Goal: Information Seeking & Learning: Learn about a topic

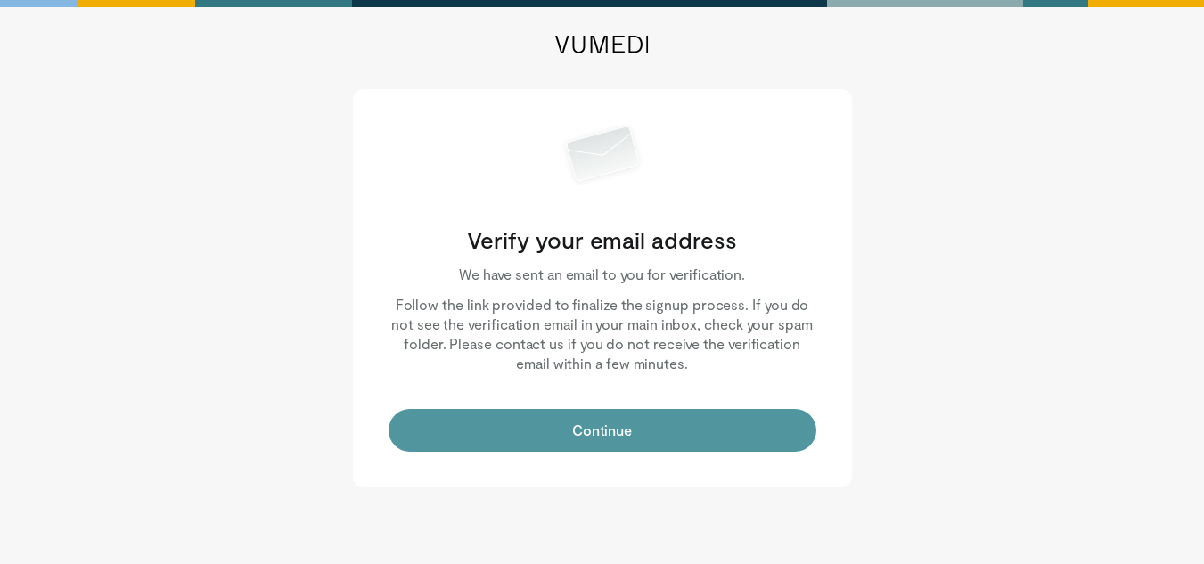
click at [467, 443] on button "Continue" at bounding box center [603, 430] width 428 height 43
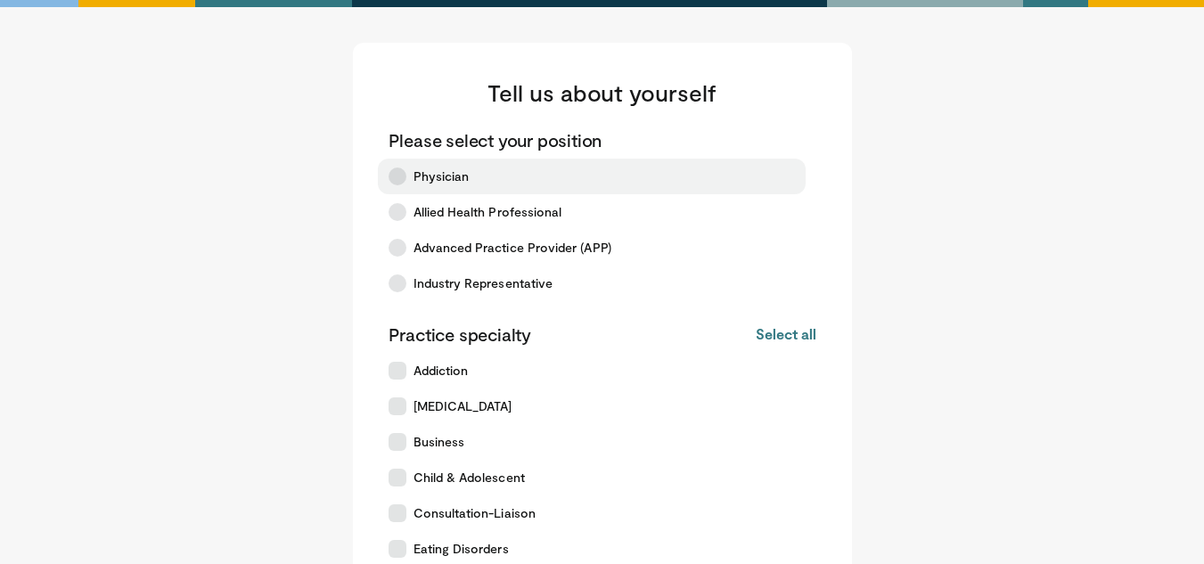
click at [411, 181] on label "Physician" at bounding box center [592, 177] width 428 height 36
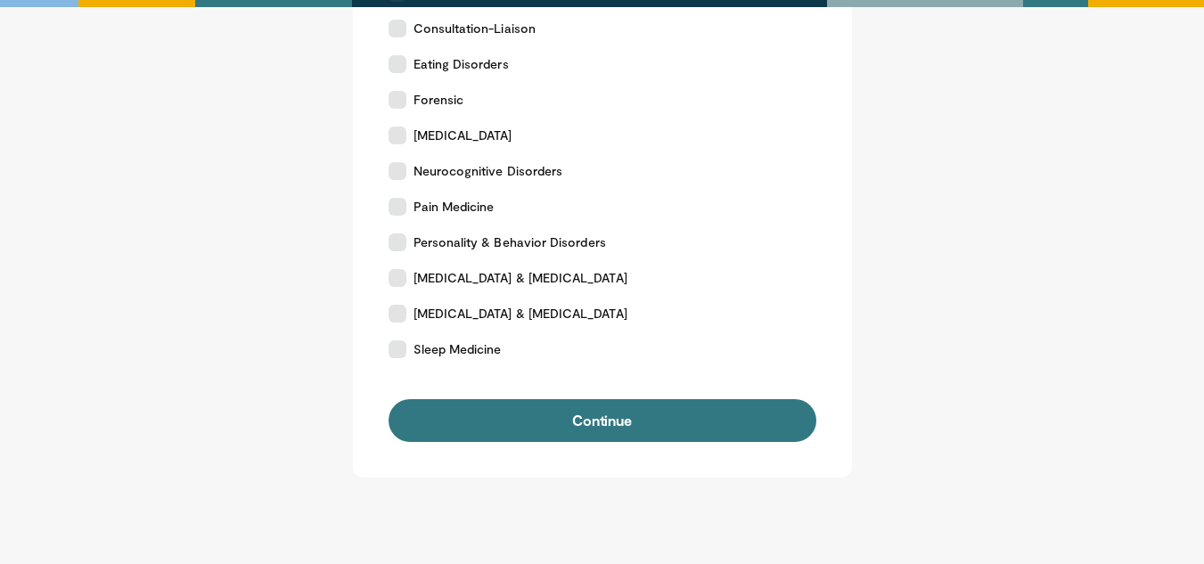
scroll to position [486, 0]
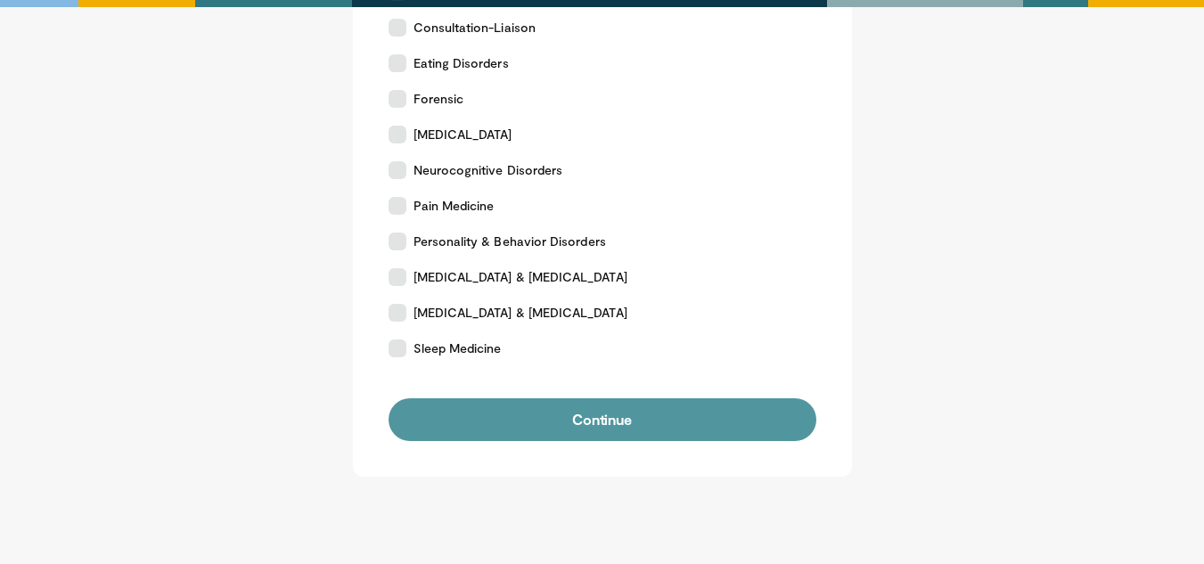
click at [500, 415] on button "Continue" at bounding box center [603, 419] width 428 height 43
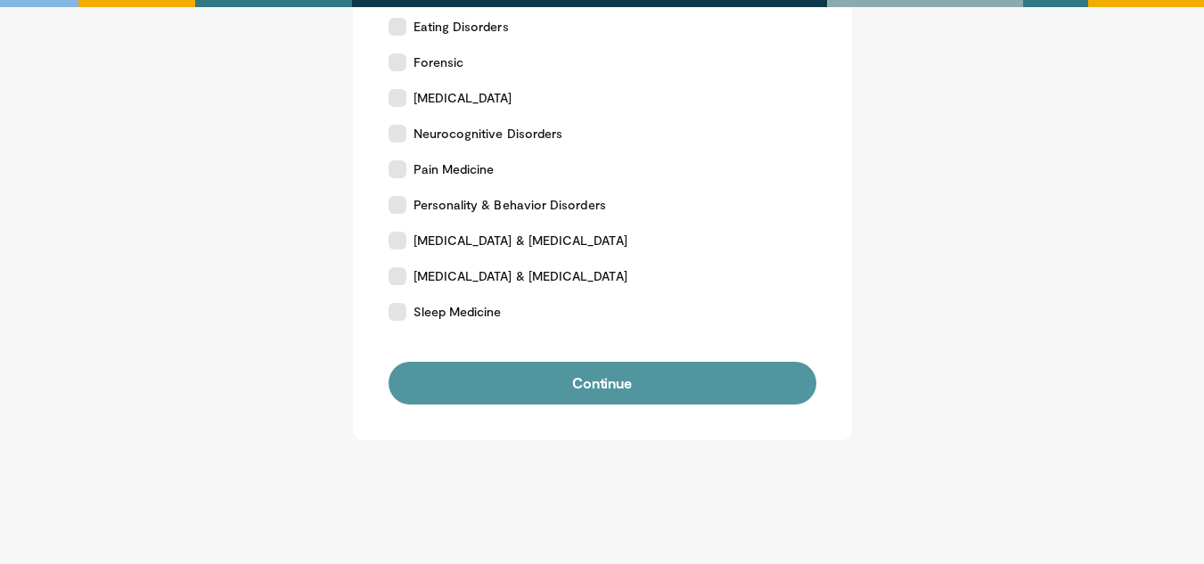
scroll to position [523, 0]
click at [503, 389] on button "Continue" at bounding box center [603, 382] width 428 height 43
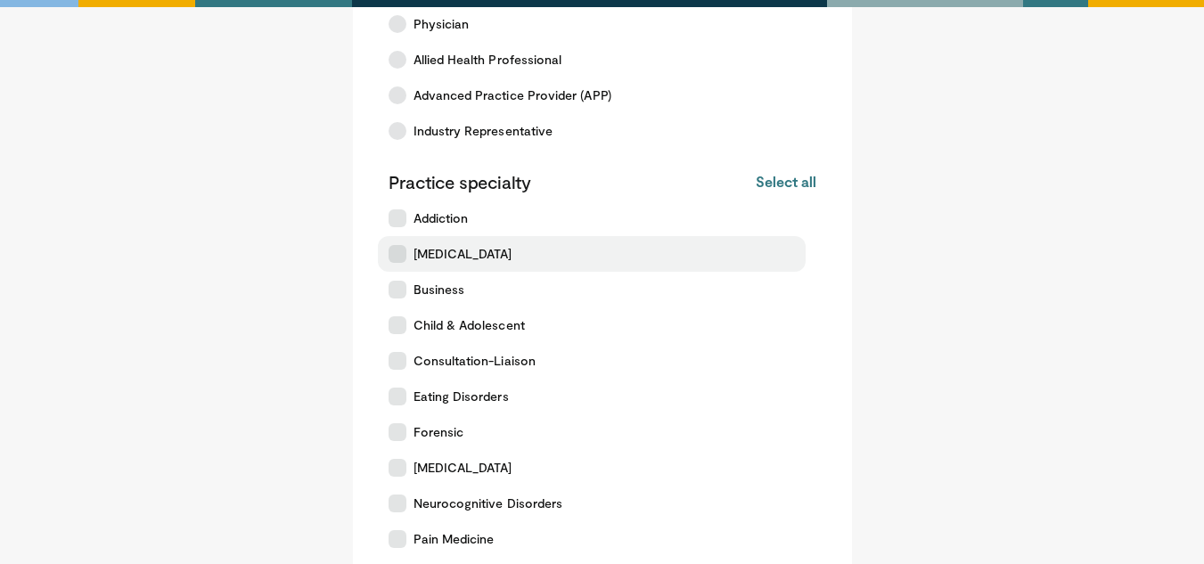
scroll to position [156, 0]
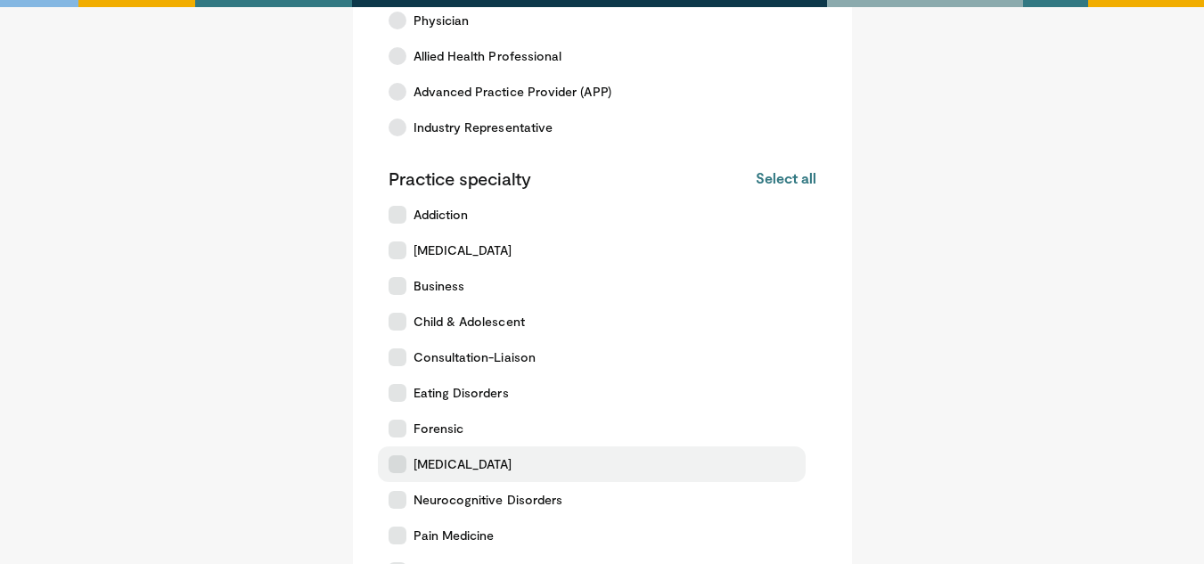
click at [397, 462] on icon at bounding box center [398, 464] width 18 height 18
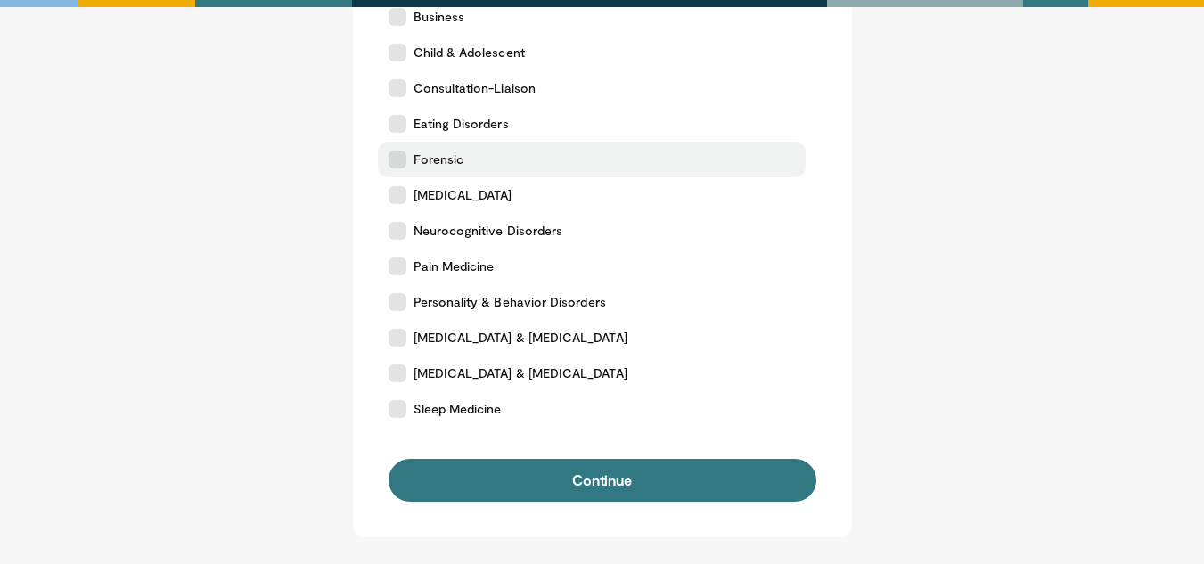
scroll to position [427, 0]
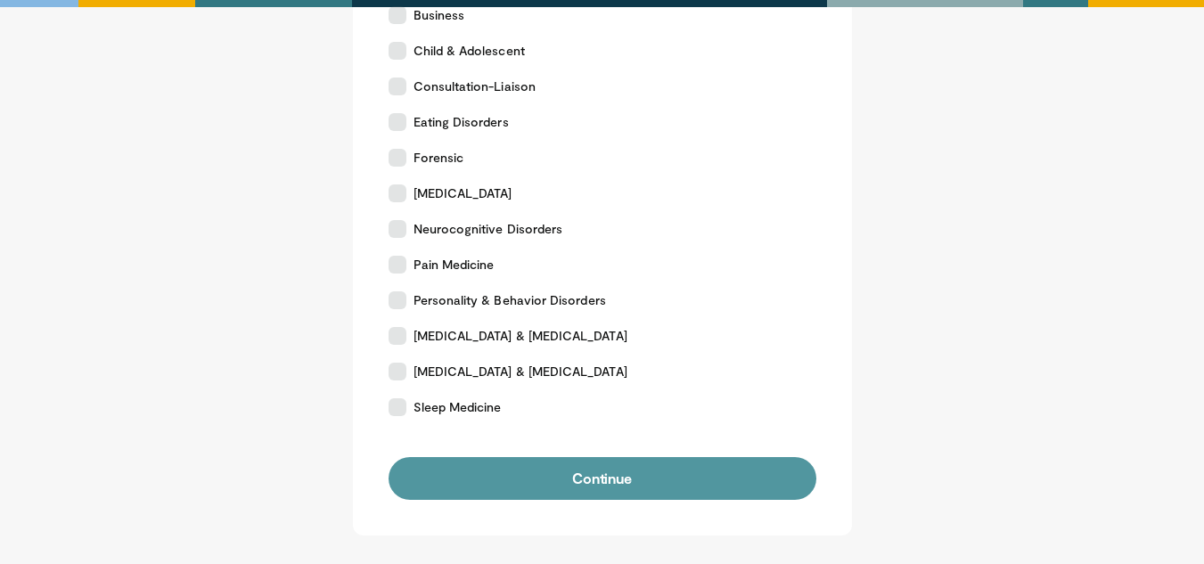
click at [503, 491] on button "Continue" at bounding box center [603, 478] width 428 height 43
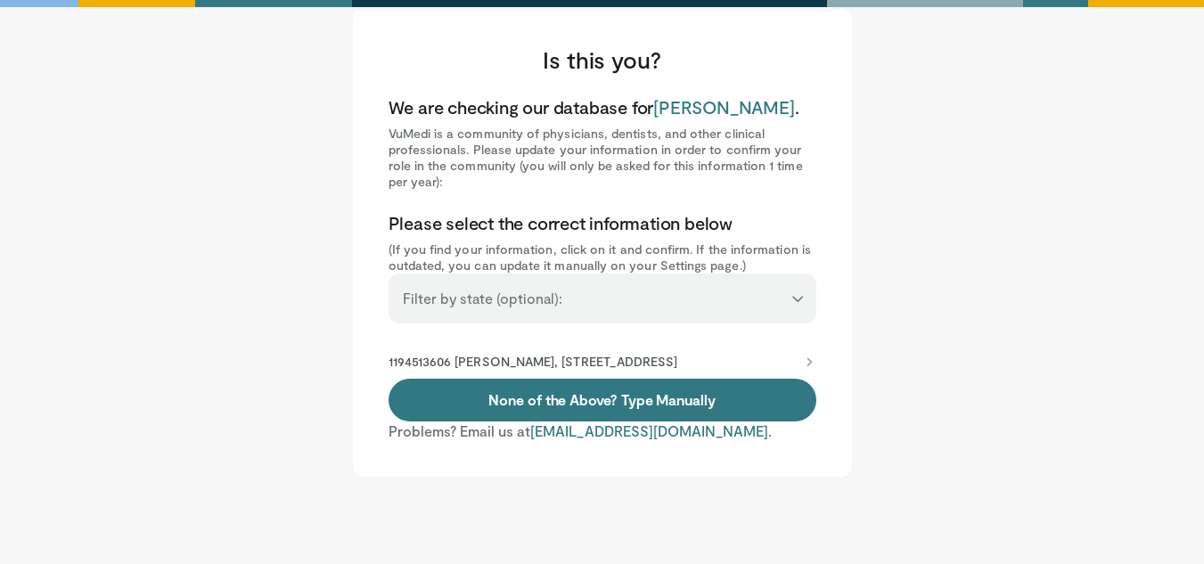
scroll to position [32, 0]
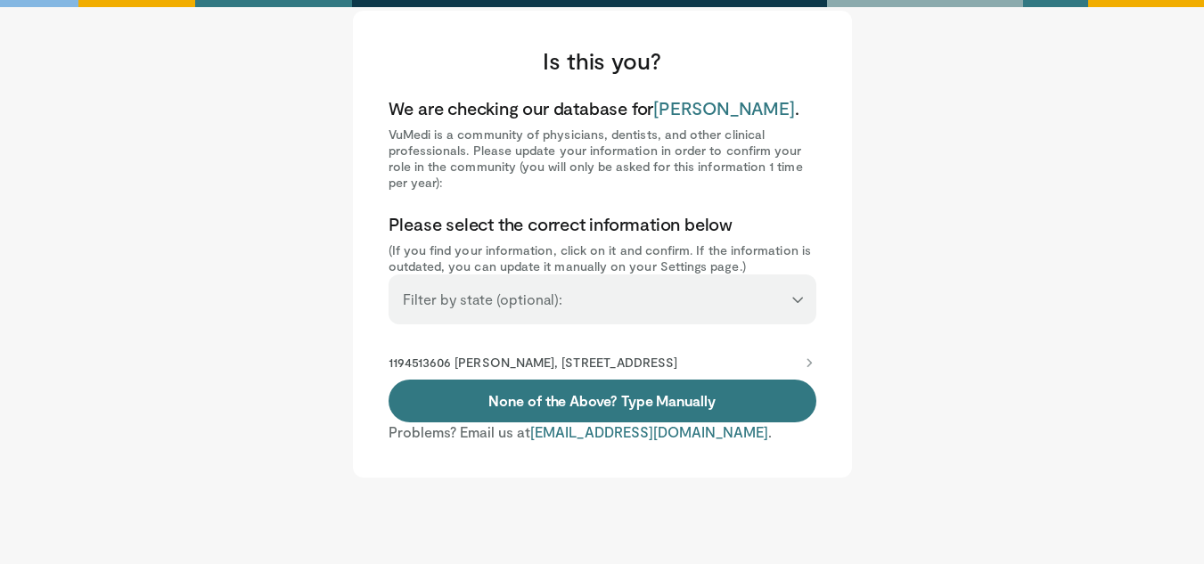
click at [469, 371] on p "1194513606 David Lopez-Canelas, 3031 W Grand Blvd Ste 600, Detroit, MI, 48202-3…" at bounding box center [534, 363] width 290 height 16
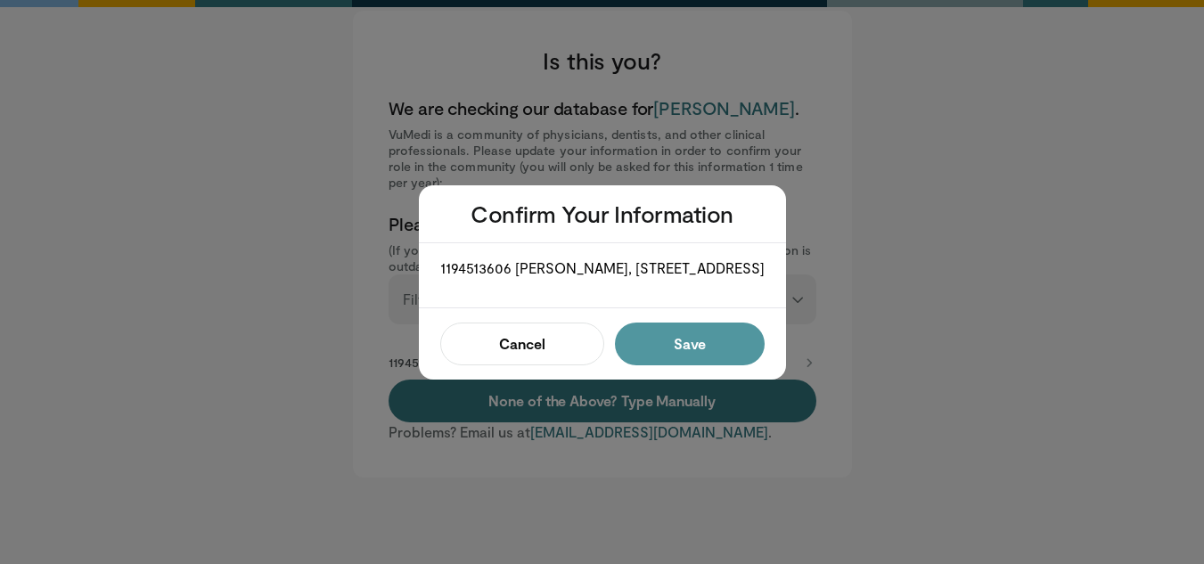
click at [666, 348] on button "Save" at bounding box center [689, 344] width 149 height 43
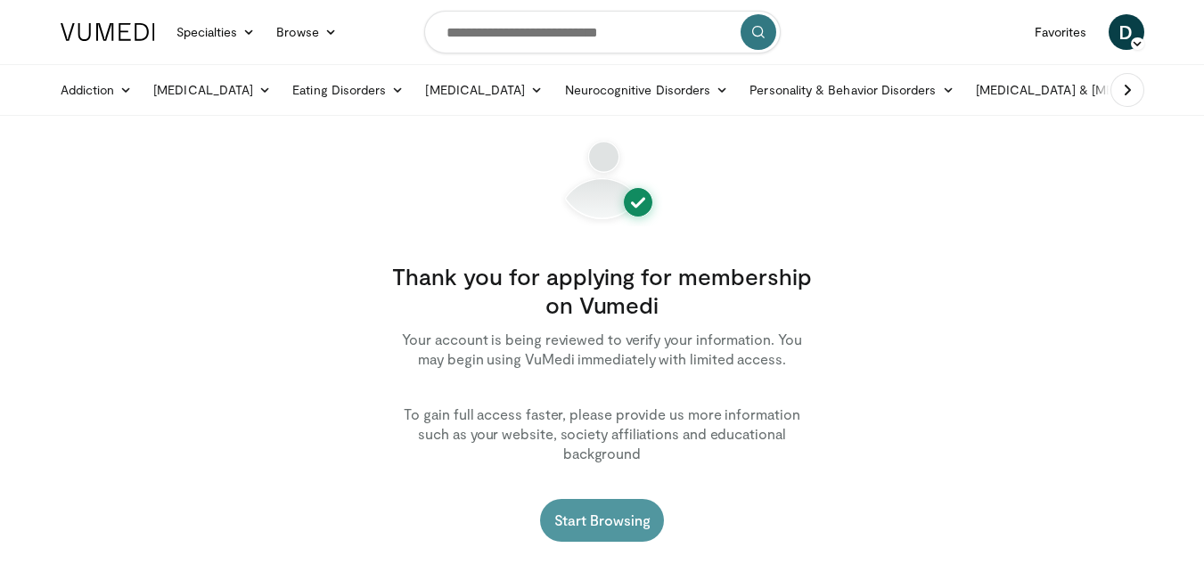
click at [629, 499] on link "Start Browsing" at bounding box center [602, 520] width 125 height 43
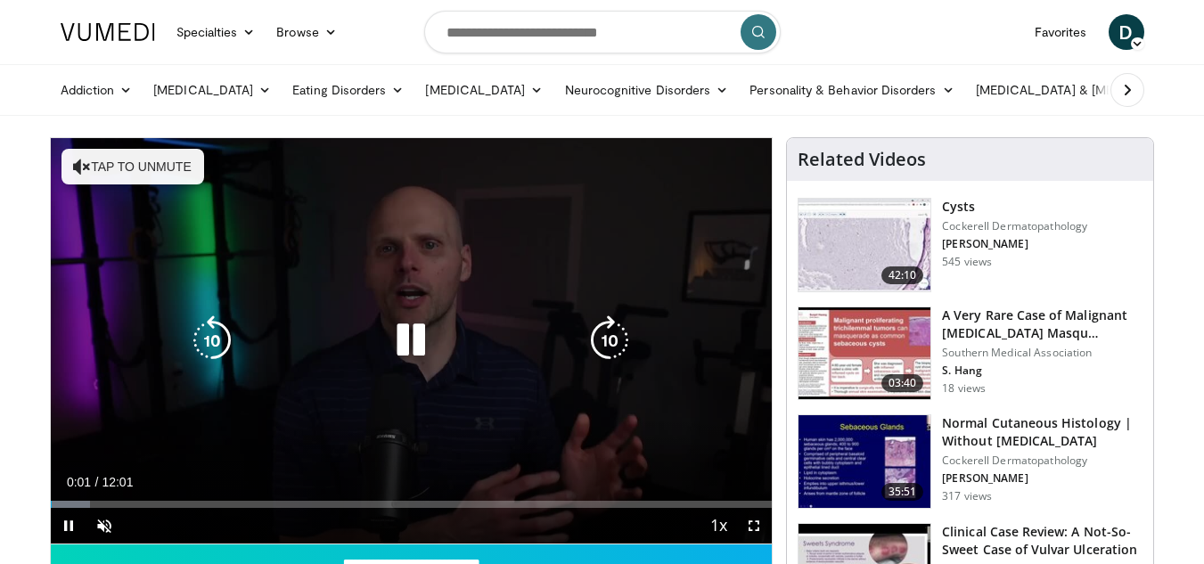
click at [78, 174] on icon "Video Player" at bounding box center [82, 167] width 18 height 18
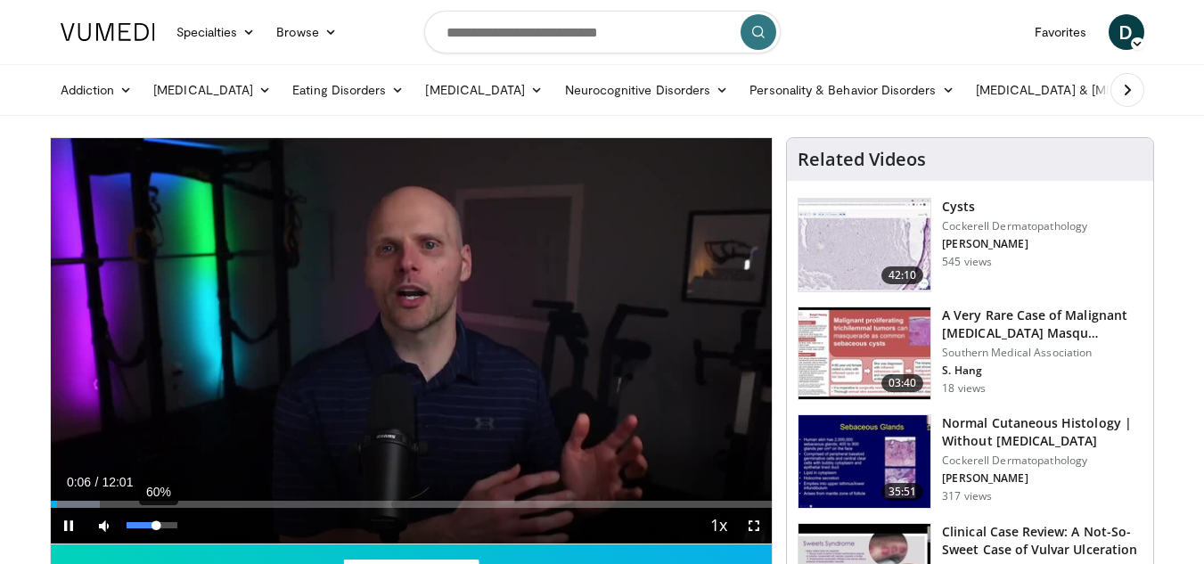
click at [157, 523] on div "60%" at bounding box center [152, 525] width 51 height 6
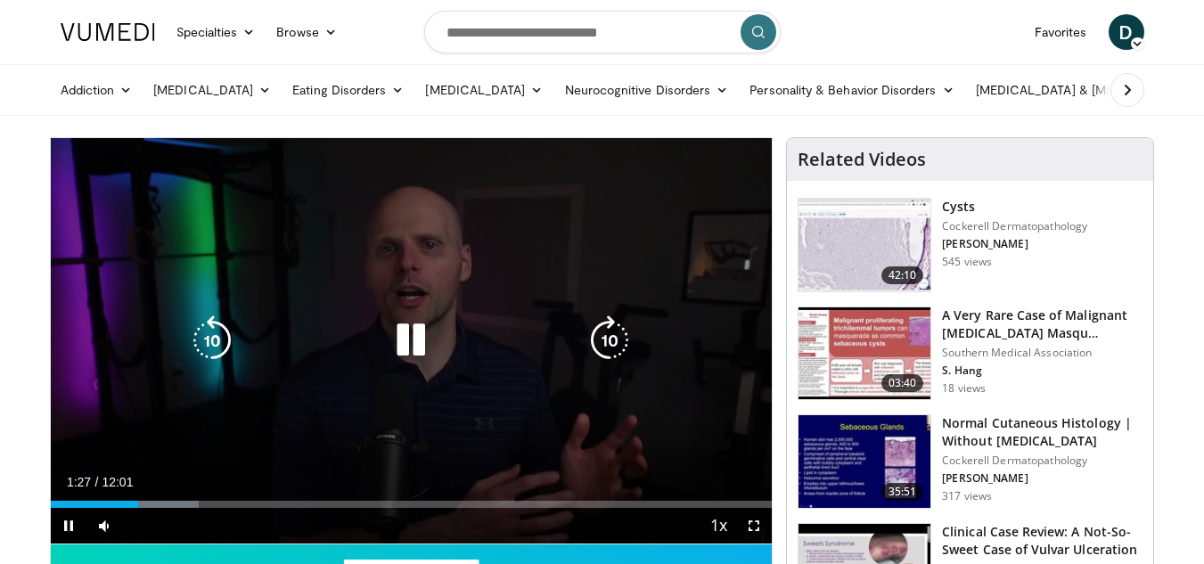
click at [414, 336] on icon "Video Player" at bounding box center [411, 340] width 50 height 50
click at [403, 348] on icon "Video Player" at bounding box center [411, 340] width 50 height 50
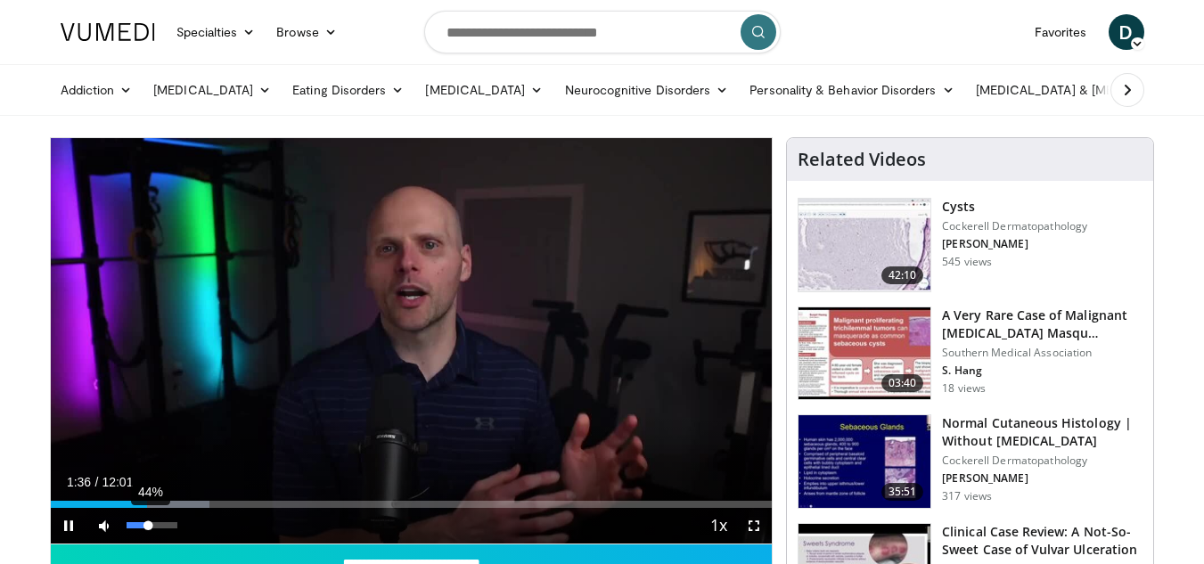
click at [149, 526] on div "44%" at bounding box center [152, 525] width 51 height 6
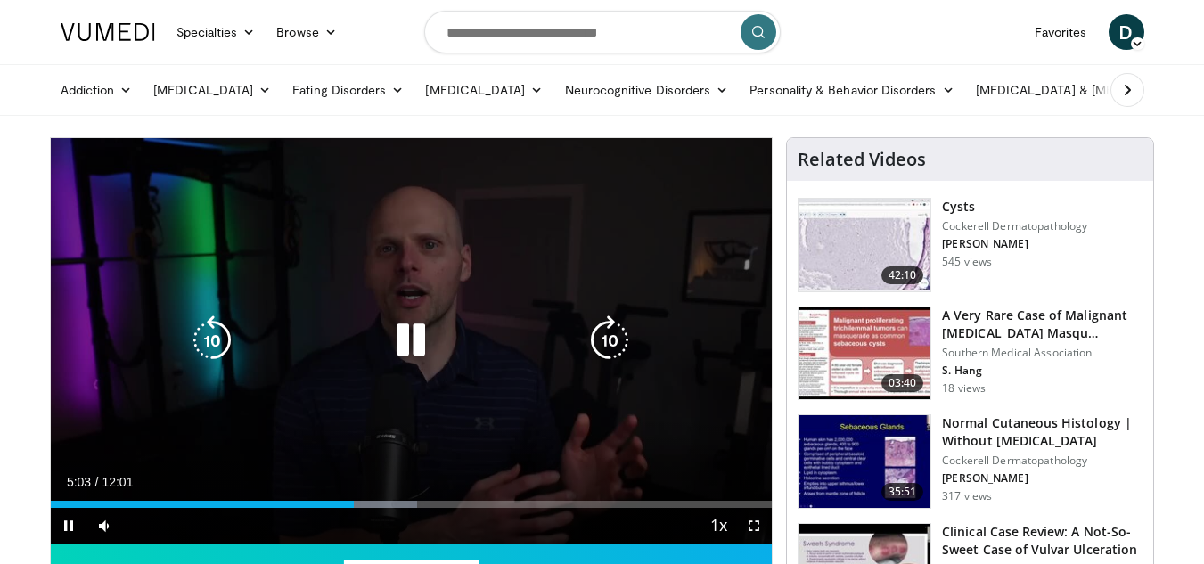
click at [405, 342] on icon "Video Player" at bounding box center [411, 340] width 50 height 50
